Goal: Find specific page/section: Find specific page/section

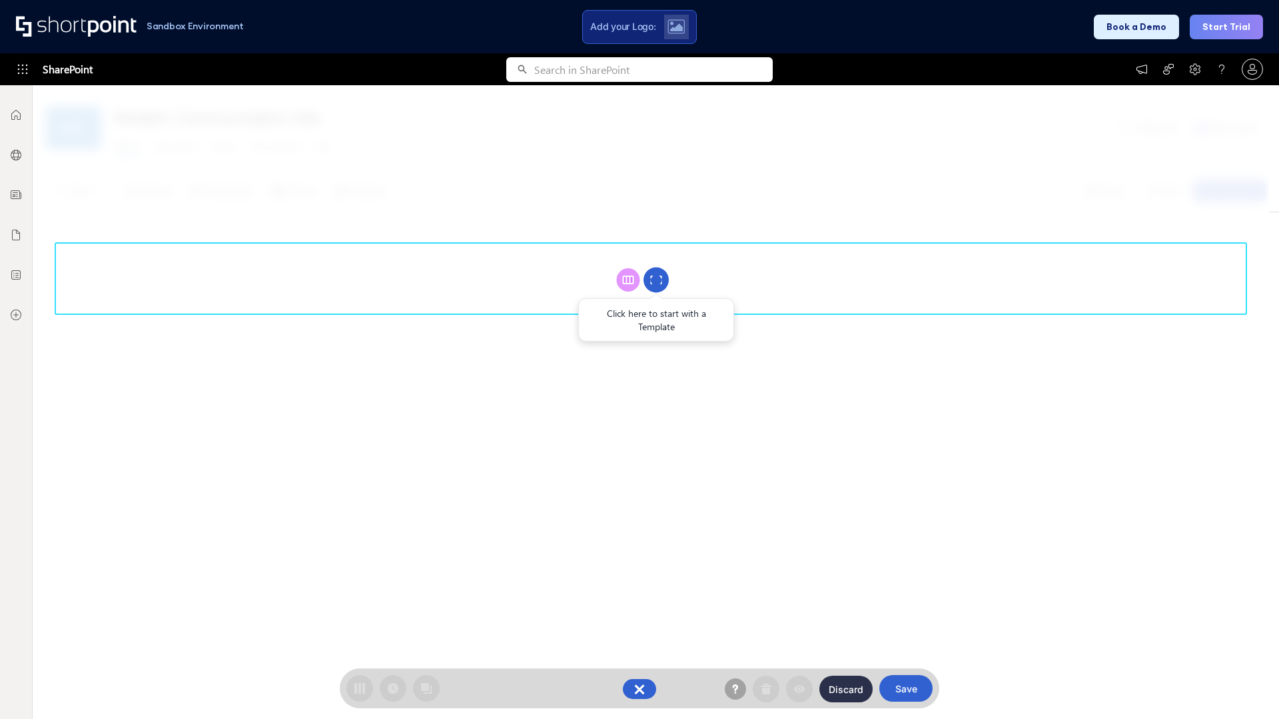
click at [656, 280] on circle at bounding box center [656, 280] width 25 height 25
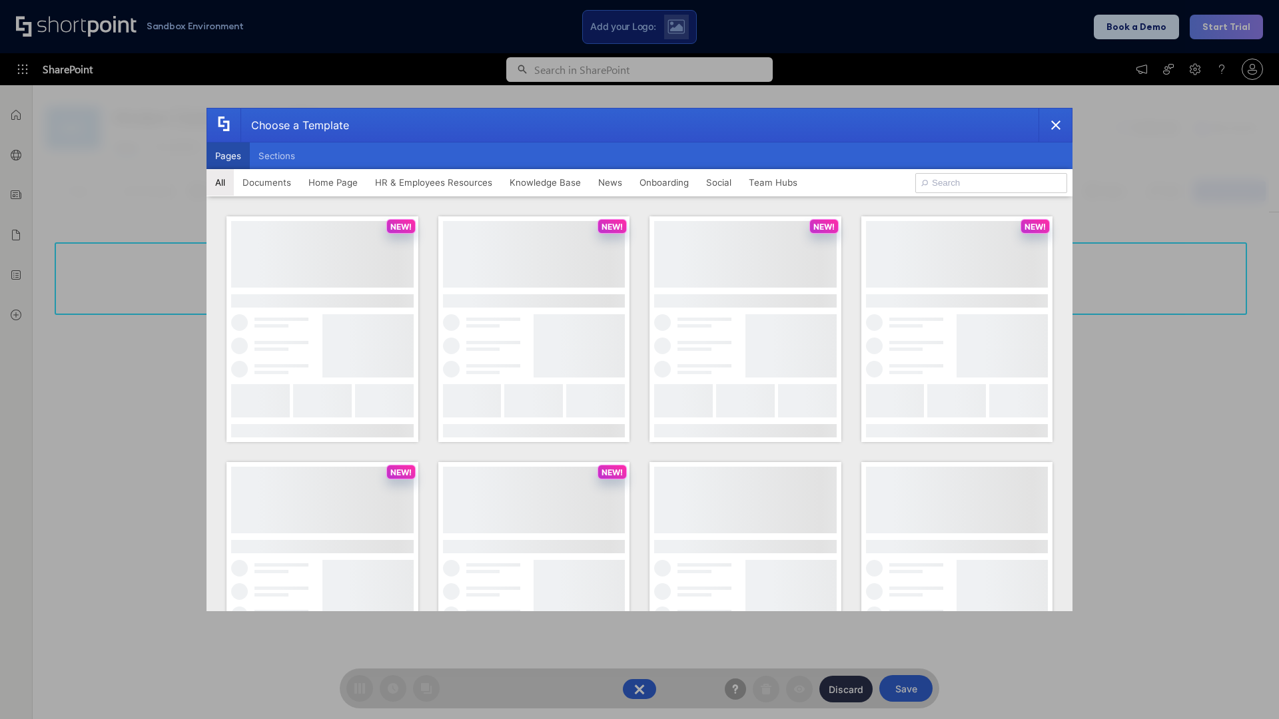
click at [228, 156] on button "Pages" at bounding box center [228, 156] width 43 height 27
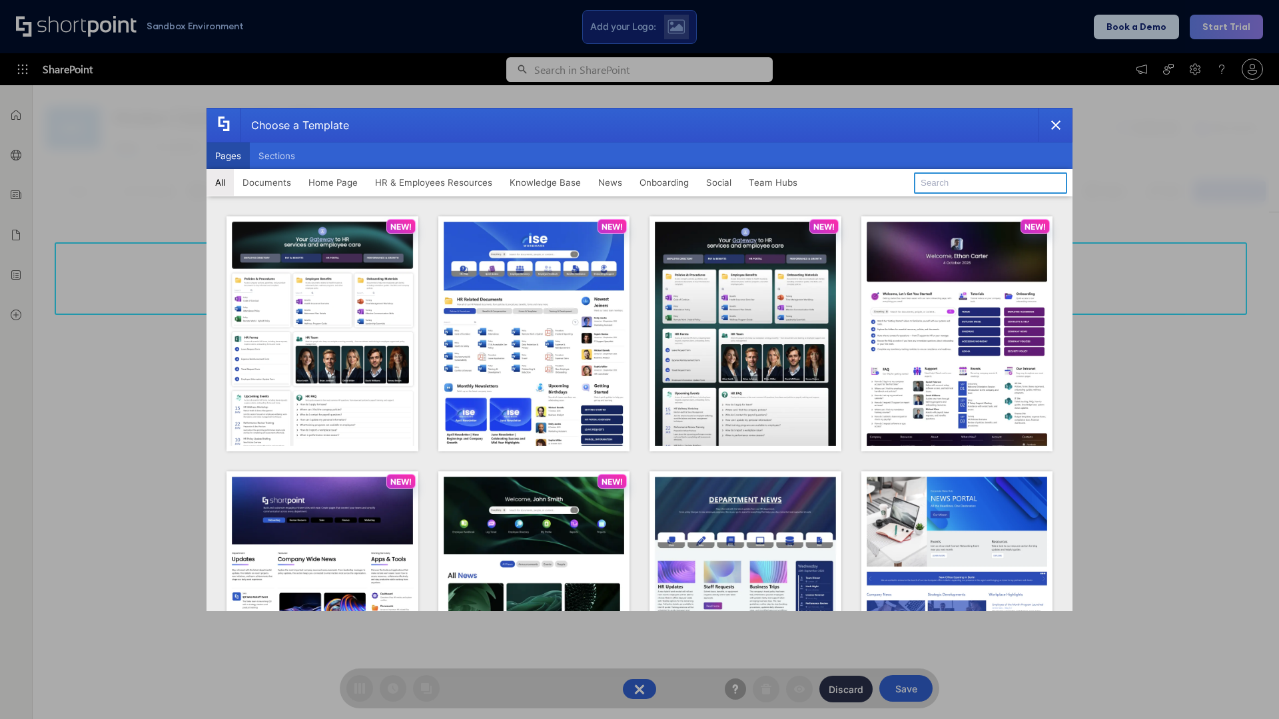
type input "HR 7"
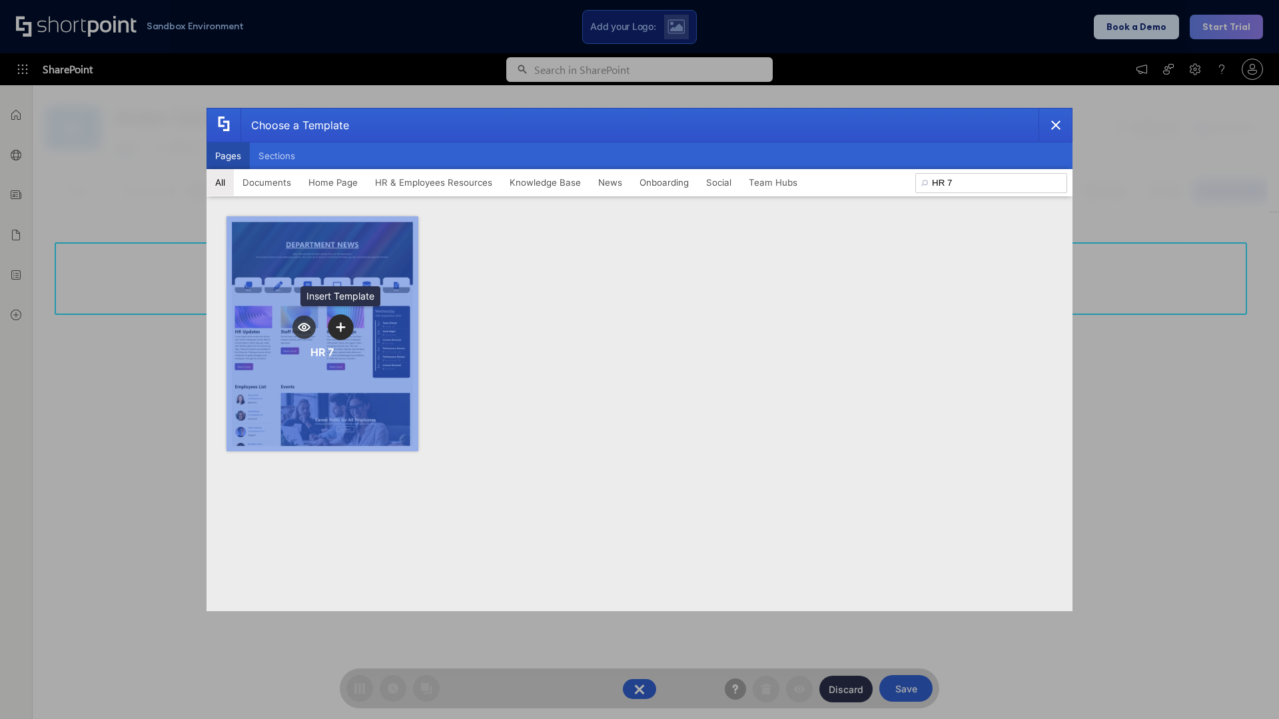
click at [340, 327] on icon "template selector" at bounding box center [340, 326] width 9 height 9
